Goal: Task Accomplishment & Management: Manage account settings

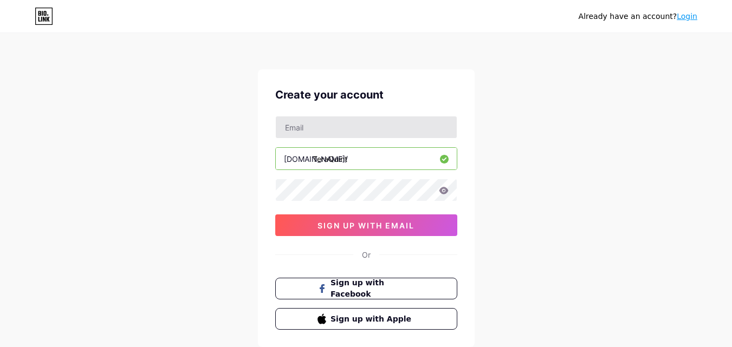
type input "[EMAIL_ADDRESS][DOMAIN_NAME]"
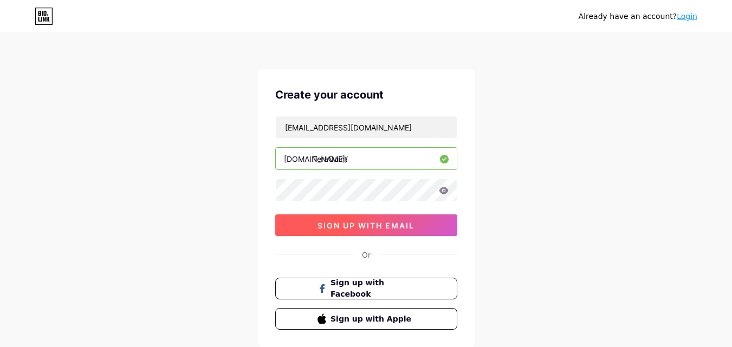
click at [336, 224] on span "sign up with email" at bounding box center [366, 225] width 97 height 9
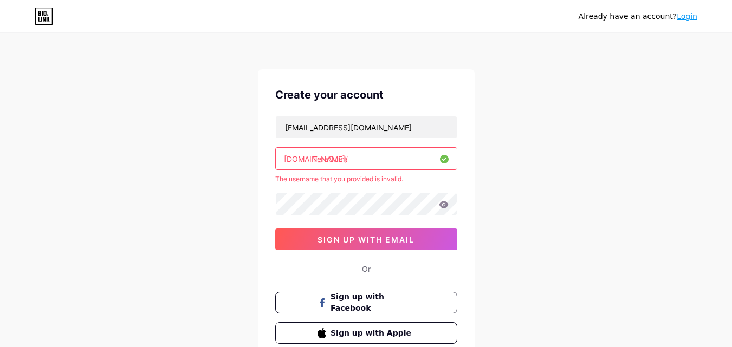
click at [688, 21] on link "Login" at bounding box center [687, 16] width 21 height 9
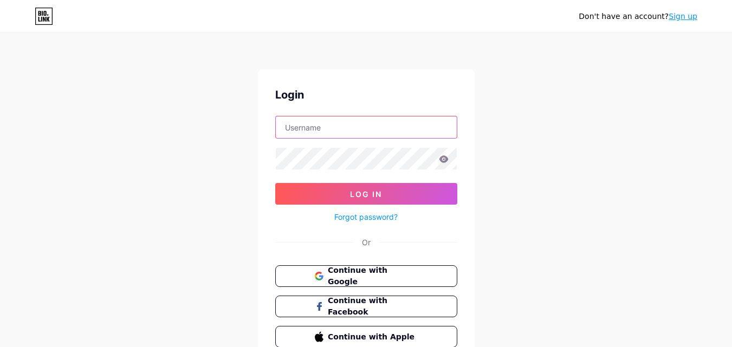
type input "teraquint@gmail.com"
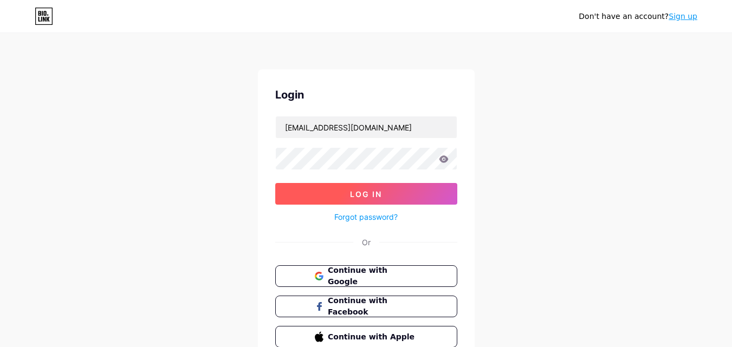
click at [363, 196] on span "Log In" at bounding box center [366, 194] width 32 height 9
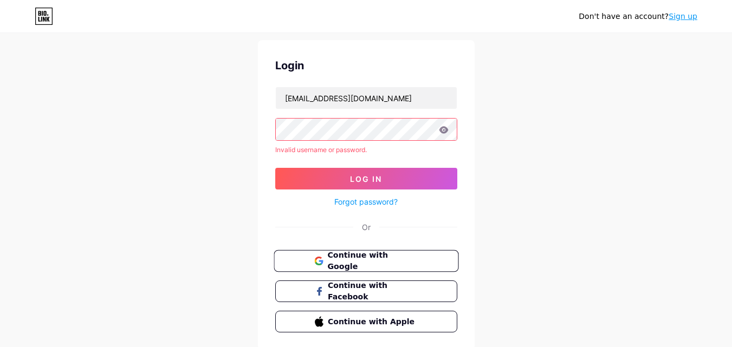
scroll to position [54, 0]
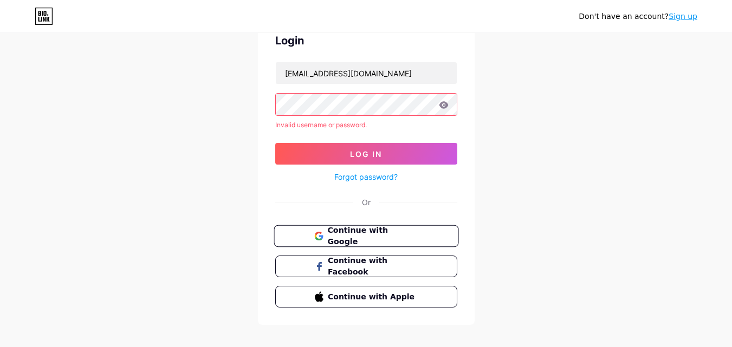
click at [367, 241] on span "Continue with Google" at bounding box center [372, 236] width 91 height 23
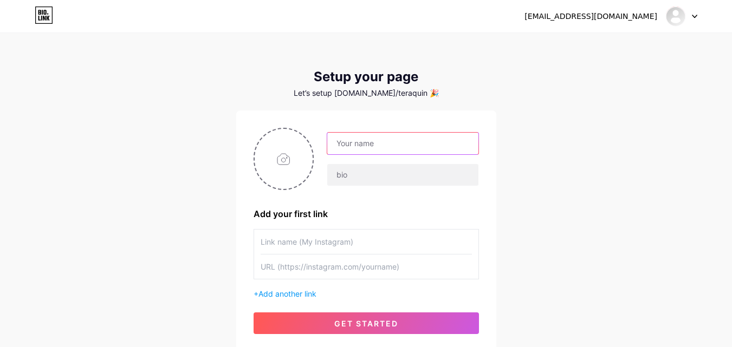
click at [375, 141] on input "text" at bounding box center [402, 144] width 151 height 22
paste input "TeraQuint INC"
type input "TeraQuint INC"
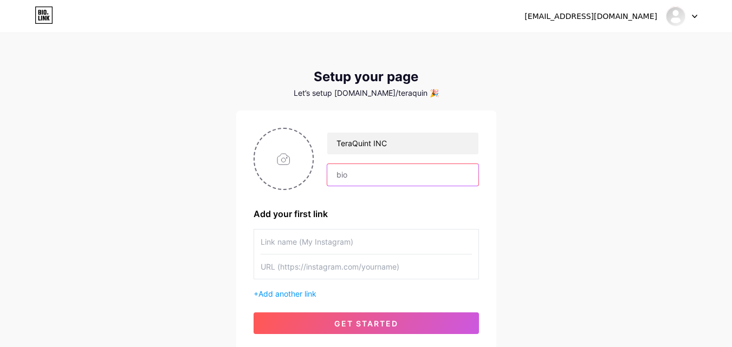
click at [399, 184] on input "text" at bounding box center [402, 175] width 151 height 22
paste input "TeraQuint INC is a leading tech & strategy consulting firm helping SMBs with di…"
type input "TeraQuint INC is a leading tech & strategy consulting firm helping SMBs with di…"
click at [288, 165] on input "file" at bounding box center [284, 159] width 59 height 60
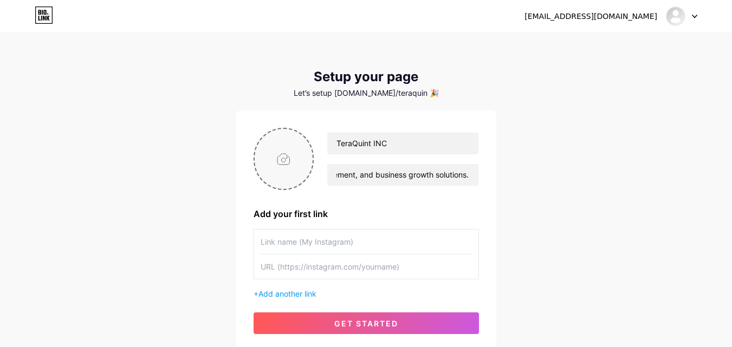
scroll to position [0, 0]
type input "C:\fakepath\Teraquint 150150 .png"
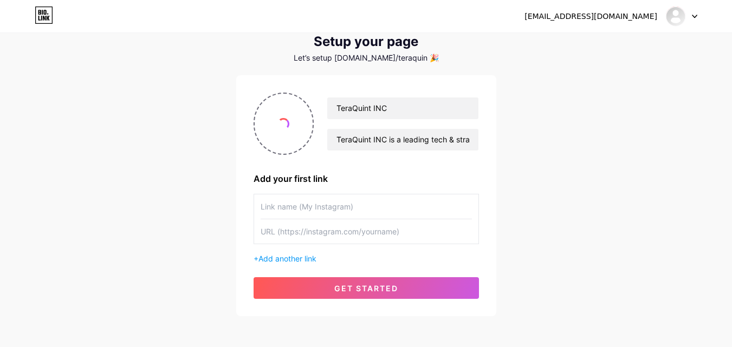
scroll to position [54, 0]
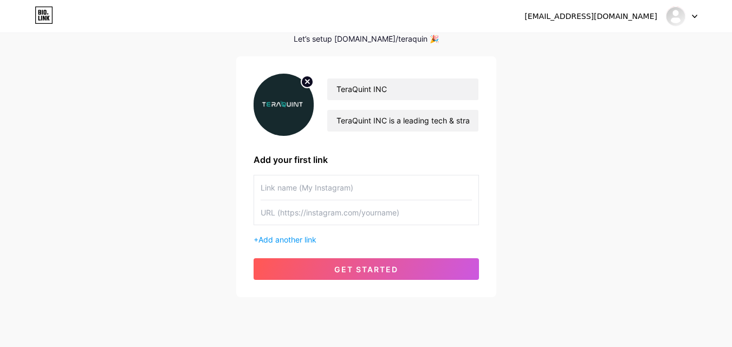
click at [289, 191] on input "text" at bounding box center [366, 188] width 211 height 24
click at [310, 217] on input "text" at bounding box center [366, 213] width 211 height 24
paste input "[URL][DOMAIN_NAME]"
click at [322, 207] on input "[URL][DOMAIN_NAME]" at bounding box center [366, 213] width 211 height 24
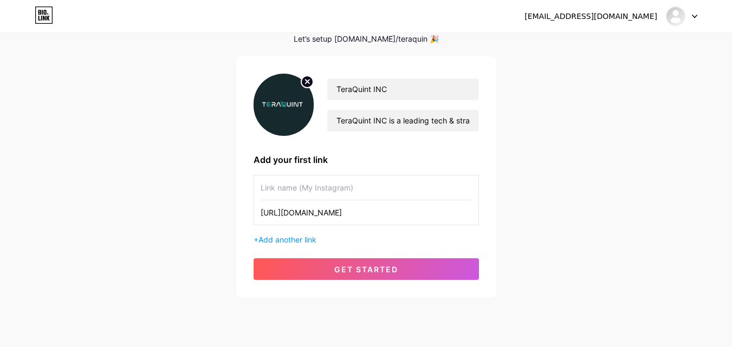
paste input "[URL][DOMAIN_NAME]"
type input "https://www.https://www.linkedin.com/company/teraquint/.com/company/teraquint/"
click at [320, 190] on input "text" at bounding box center [366, 188] width 211 height 24
paste input "[URL][DOMAIN_NAME]"
click at [320, 190] on input "[URL][DOMAIN_NAME]" at bounding box center [366, 188] width 211 height 24
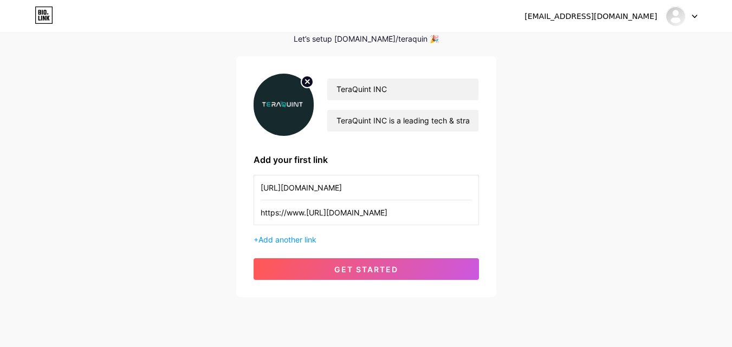
click at [320, 190] on input "[URL][DOMAIN_NAME]" at bounding box center [366, 188] width 211 height 24
click at [320, 190] on input "https://www..com/company/teraquint/" at bounding box center [366, 188] width 211 height 24
paste input "linkedin"
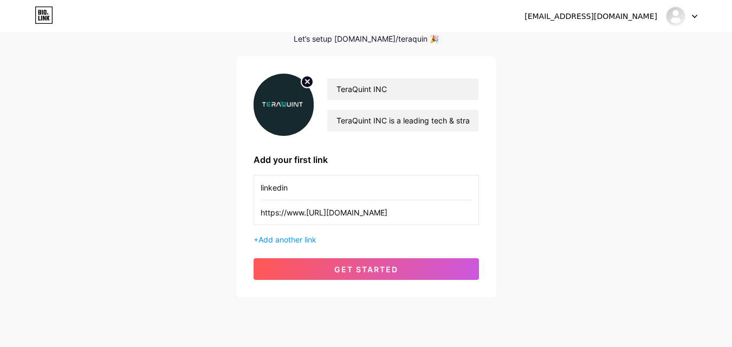
click at [273, 191] on input "linkedin" at bounding box center [366, 188] width 211 height 24
type input "LinkedIn"
click at [230, 166] on div "teraquint@gmail.com Dashboard Logout Setup your page Let’s setup bio.link/teraq…" at bounding box center [366, 139] width 732 height 386
click at [288, 216] on input "https://www.https://www.linkedin.com/company/teraquint/.com/company/teraquint/" at bounding box center [366, 213] width 211 height 24
click at [306, 213] on input "https://www.https://www.linkedin.com/company/teraquint/.com/company/teraquint/" at bounding box center [366, 213] width 211 height 24
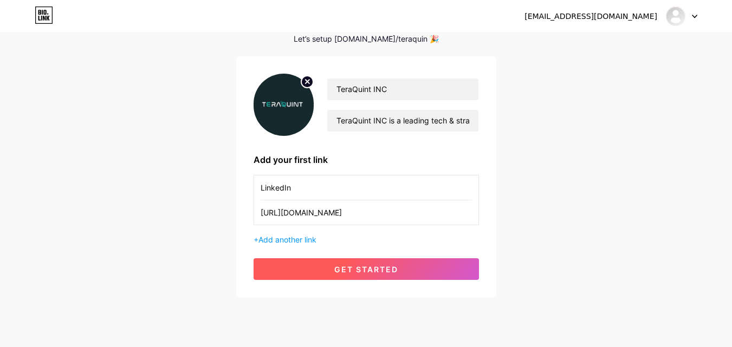
type input "[URL][DOMAIN_NAME]"
click at [349, 273] on span "get started" at bounding box center [366, 269] width 64 height 9
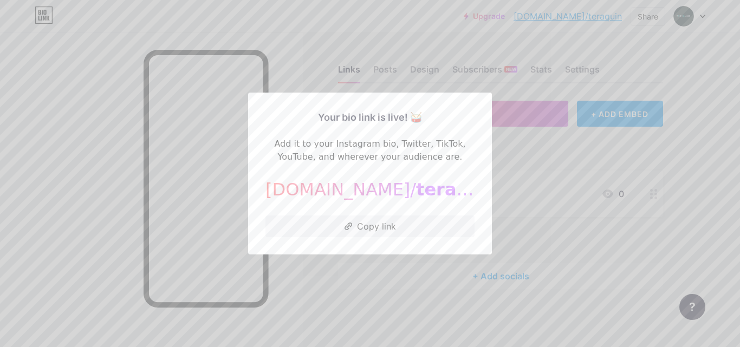
click at [345, 196] on div "bio.link/ teraquin" at bounding box center [370, 190] width 209 height 26
click at [361, 225] on button "Copy link" at bounding box center [370, 227] width 209 height 22
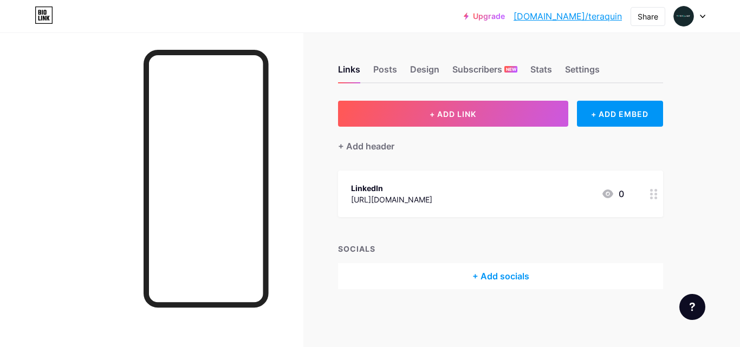
click at [655, 198] on icon at bounding box center [654, 194] width 8 height 10
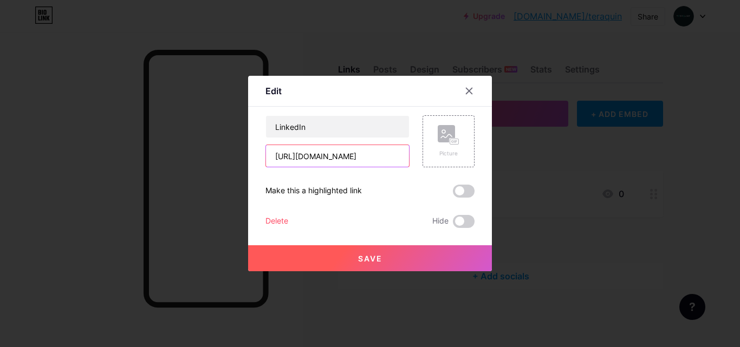
click at [363, 156] on input "[URL][DOMAIN_NAME]" at bounding box center [337, 156] width 143 height 22
paste input "text"
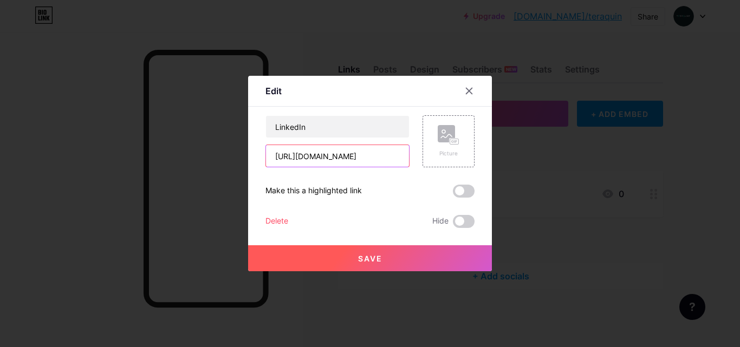
type input "[URL][DOMAIN_NAME]"
click at [358, 261] on span "Save" at bounding box center [370, 258] width 24 height 9
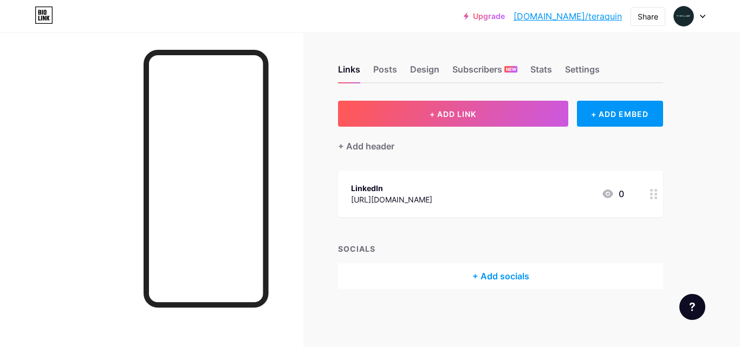
click at [500, 274] on div "+ Add socials" at bounding box center [500, 276] width 325 height 26
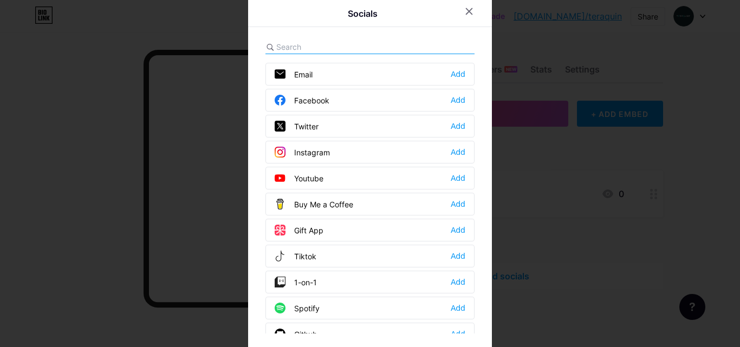
click at [313, 122] on div "Twitter" at bounding box center [297, 126] width 44 height 11
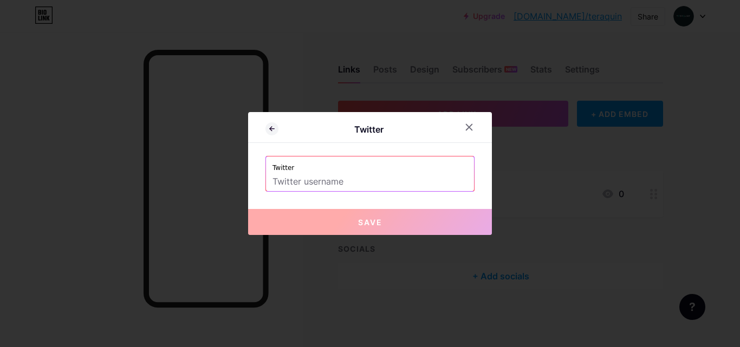
click at [321, 179] on input "text" at bounding box center [370, 182] width 195 height 18
paste input "[URL][DOMAIN_NAME]"
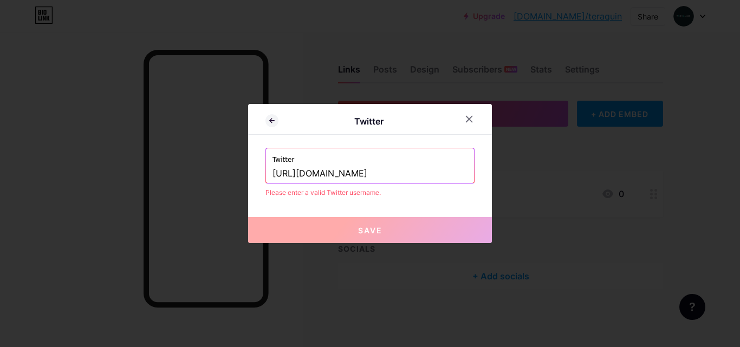
click at [328, 177] on input "[URL][DOMAIN_NAME]" at bounding box center [370, 174] width 195 height 18
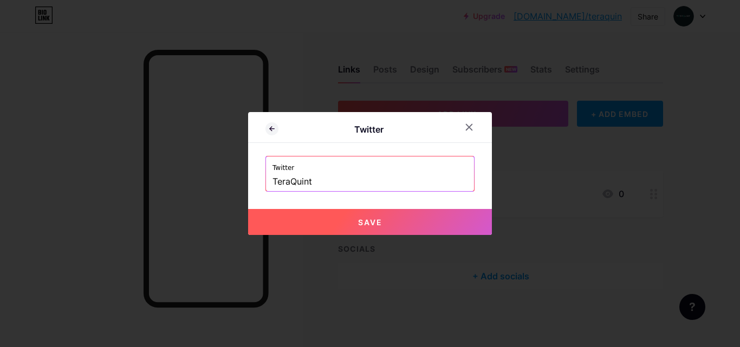
click at [347, 222] on button "Save" at bounding box center [370, 222] width 244 height 26
type input "[URL][DOMAIN_NAME]"
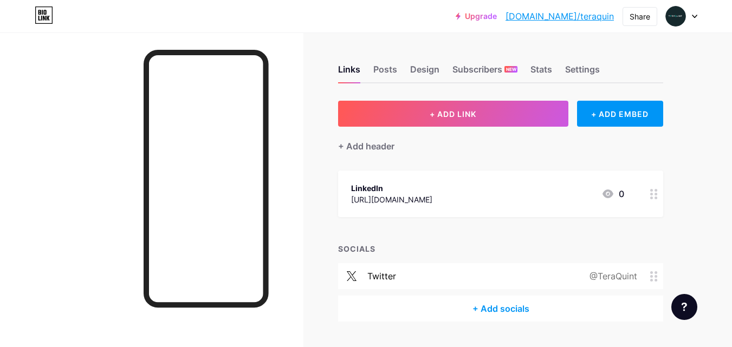
click at [497, 310] on div "+ Add socials" at bounding box center [500, 309] width 325 height 26
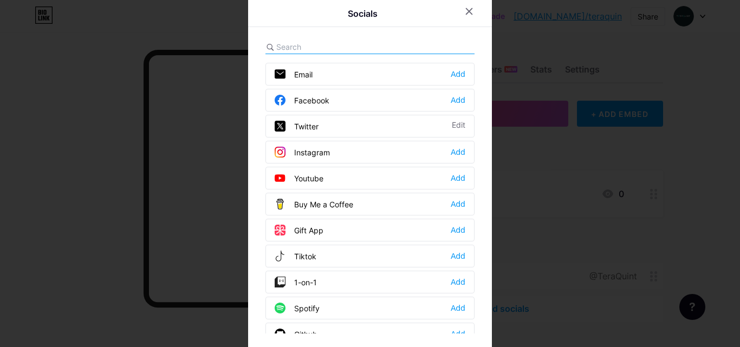
click at [307, 47] on input "text" at bounding box center [336, 46] width 120 height 11
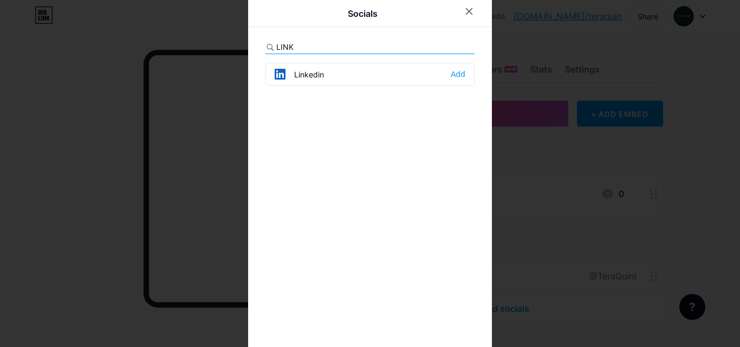
type input "LINK"
click at [309, 76] on div "Linkedin" at bounding box center [299, 74] width 49 height 11
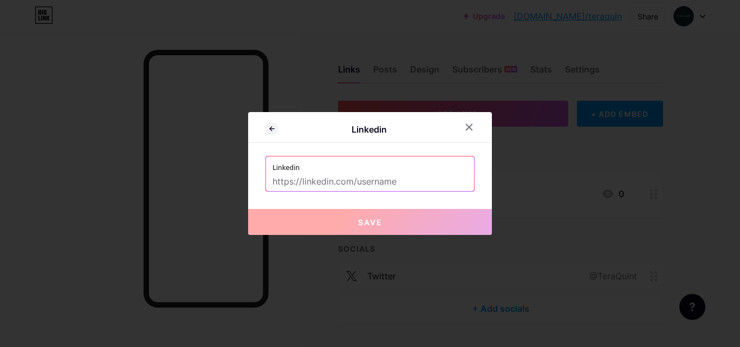
click at [320, 179] on input "text" at bounding box center [370, 182] width 195 height 18
paste input "[URL][DOMAIN_NAME]"
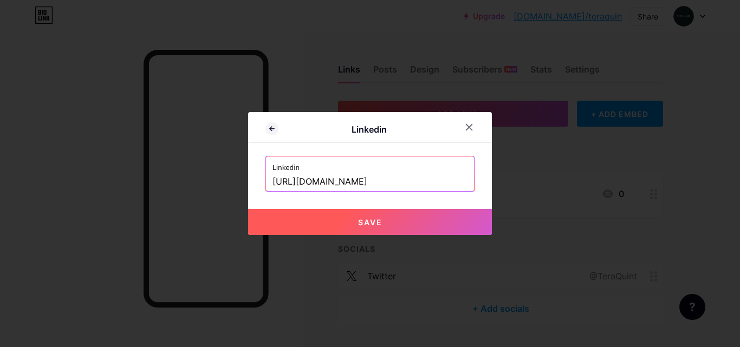
type input "[URL][DOMAIN_NAME]"
click at [322, 209] on button "Save" at bounding box center [370, 222] width 244 height 26
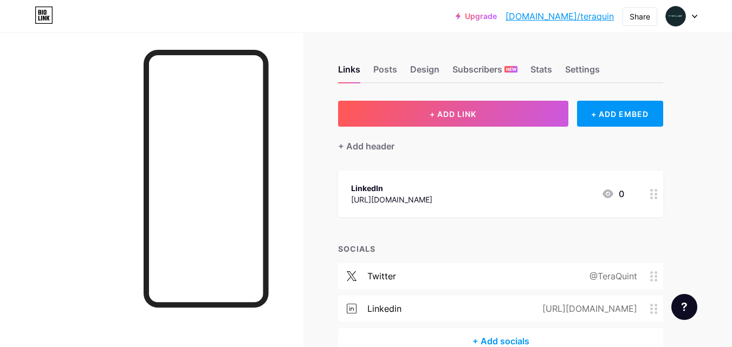
click at [656, 197] on circle at bounding box center [656, 198] width 3 height 3
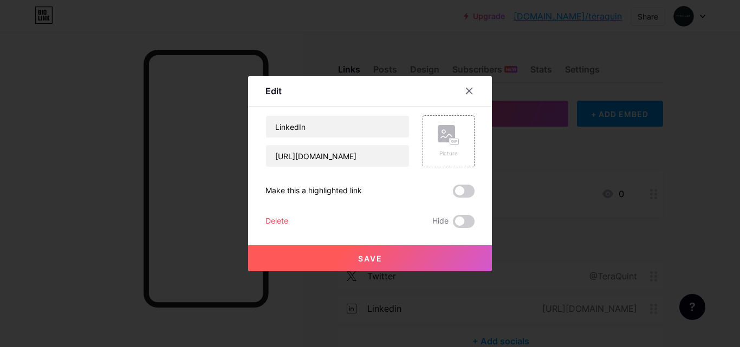
click at [270, 220] on div "Delete" at bounding box center [277, 221] width 23 height 13
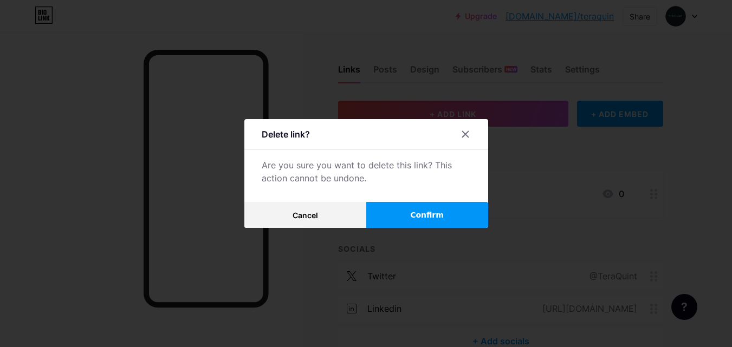
click at [428, 214] on span "Confirm" at bounding box center [427, 215] width 34 height 11
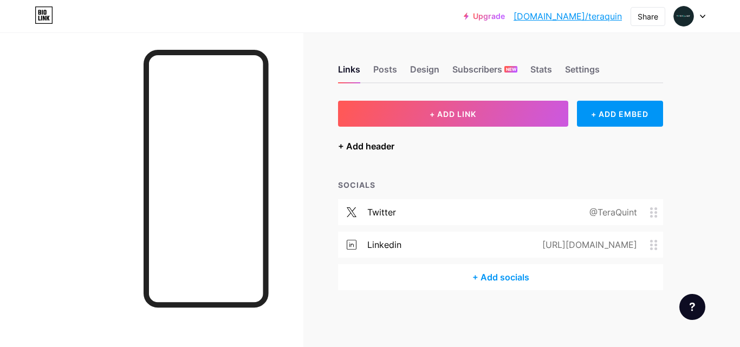
click at [381, 150] on div "+ Add header" at bounding box center [366, 146] width 56 height 13
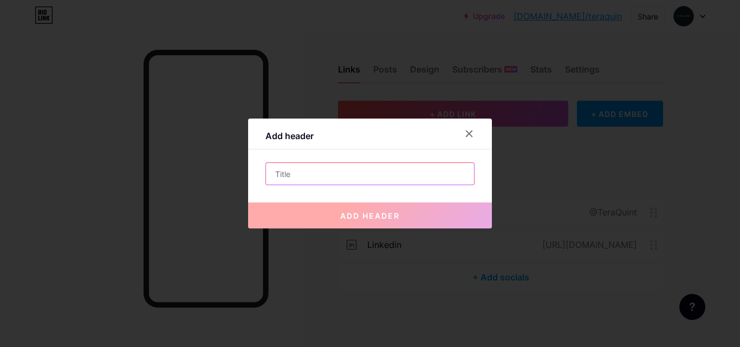
click at [335, 169] on input "text" at bounding box center [370, 174] width 208 height 22
type input "TeraQuint INC | Leading Tech & Strategy Consulting Firm"
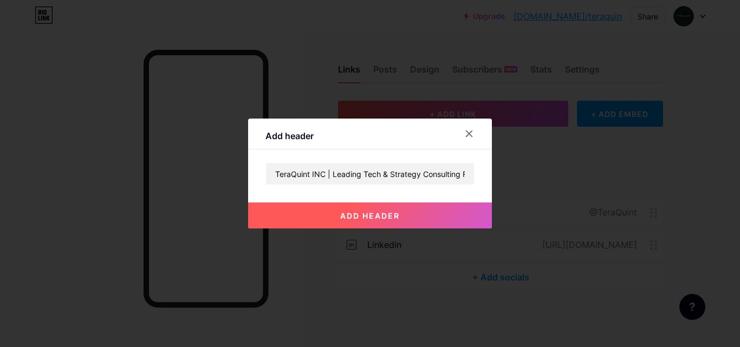
click at [360, 226] on button "add header" at bounding box center [370, 216] width 244 height 26
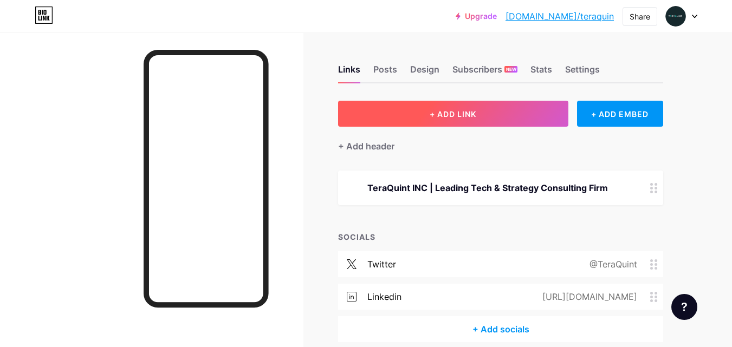
click at [469, 118] on span "+ ADD LINK" at bounding box center [453, 113] width 47 height 9
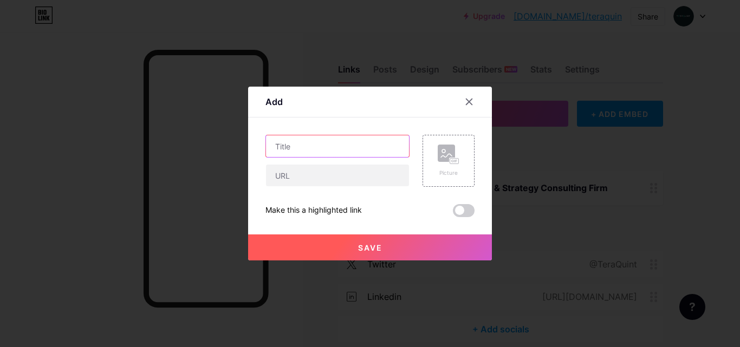
click at [328, 146] on input "text" at bounding box center [337, 147] width 143 height 22
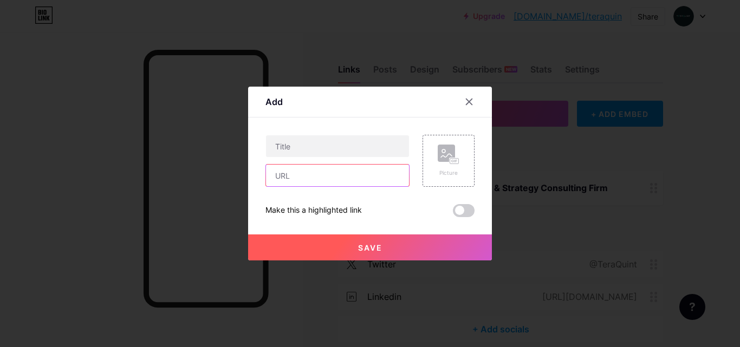
click at [327, 177] on input "text" at bounding box center [337, 176] width 143 height 22
paste input "[URL][DOMAIN_NAME]"
type input "[URL][DOMAIN_NAME]"
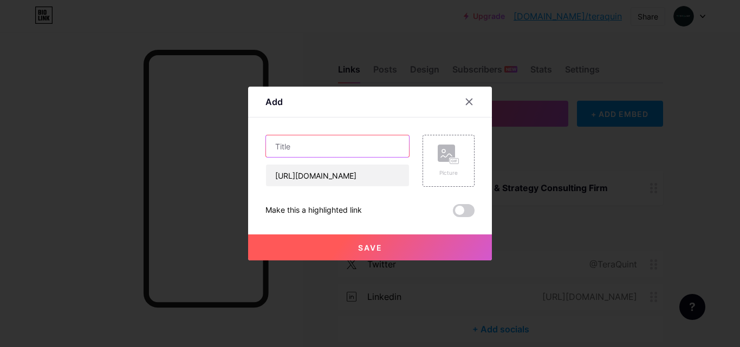
click at [344, 146] on input "text" at bounding box center [337, 147] width 143 height 22
paste input "TeraQuint INC | Leading Tech & Strategy Consulting Firm"
type input "TeraQuint INC | Leading Tech & Strategy Consulting Firm"
click at [434, 157] on div "Picture" at bounding box center [449, 161] width 52 height 52
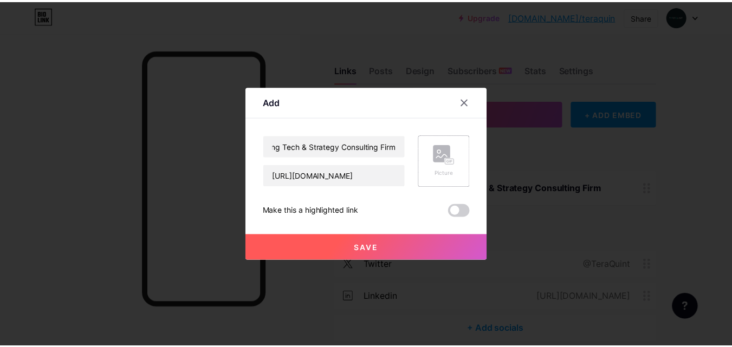
scroll to position [0, 0]
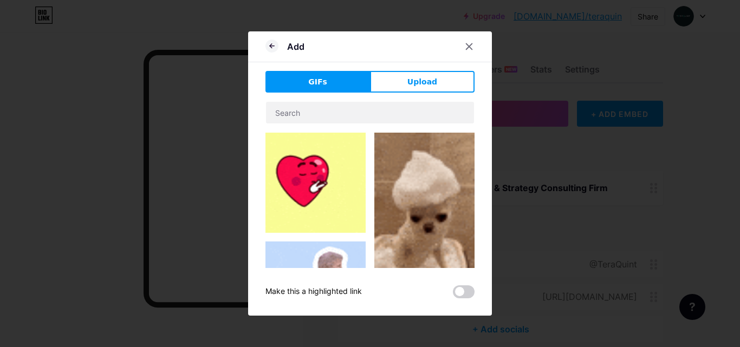
click at [420, 82] on span "Upload" at bounding box center [423, 81] width 30 height 11
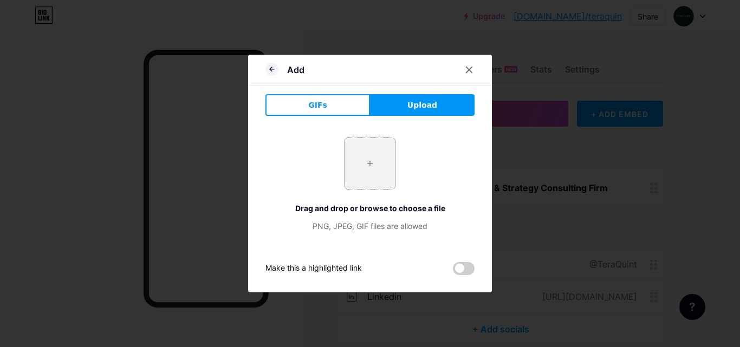
click at [375, 160] on input "file" at bounding box center [370, 163] width 51 height 51
type input "C:\fakepath\Teraquint 150150 .png"
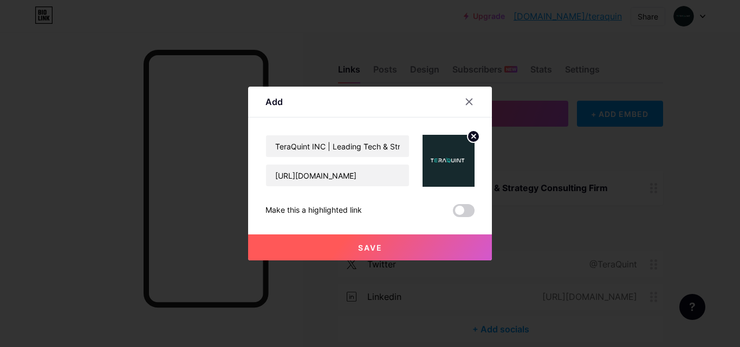
click at [384, 254] on button "Save" at bounding box center [370, 248] width 244 height 26
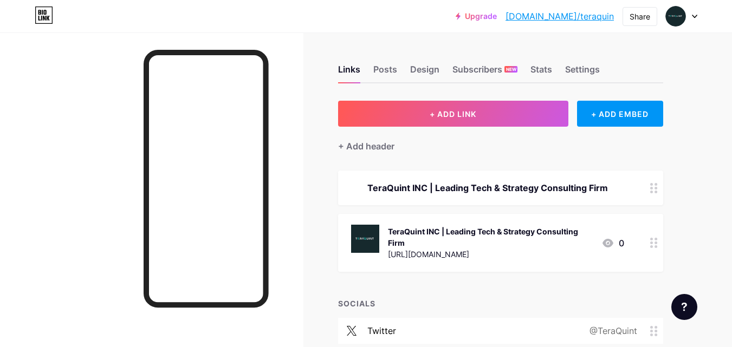
click at [571, 19] on link "[DOMAIN_NAME]/teraquin" at bounding box center [560, 16] width 108 height 13
